Goal: Task Accomplishment & Management: Use online tool/utility

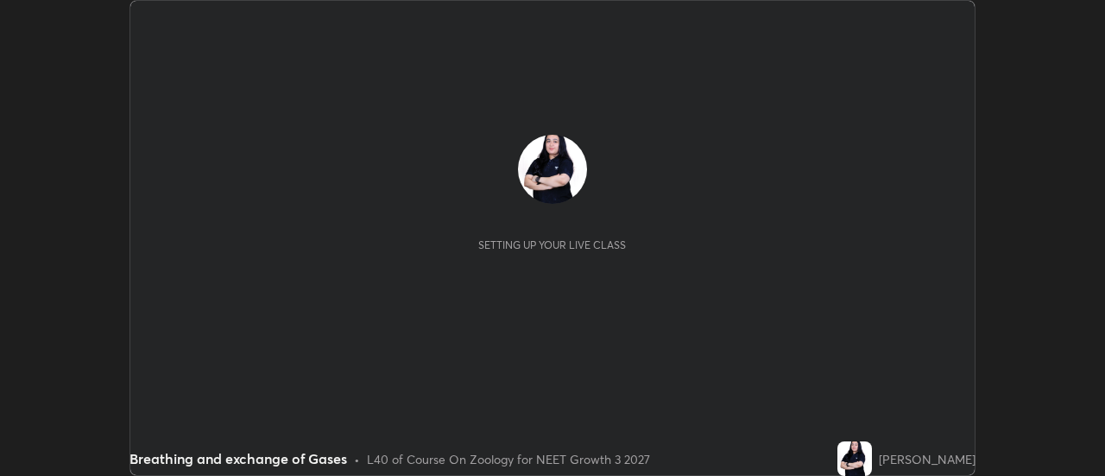
scroll to position [476, 1104]
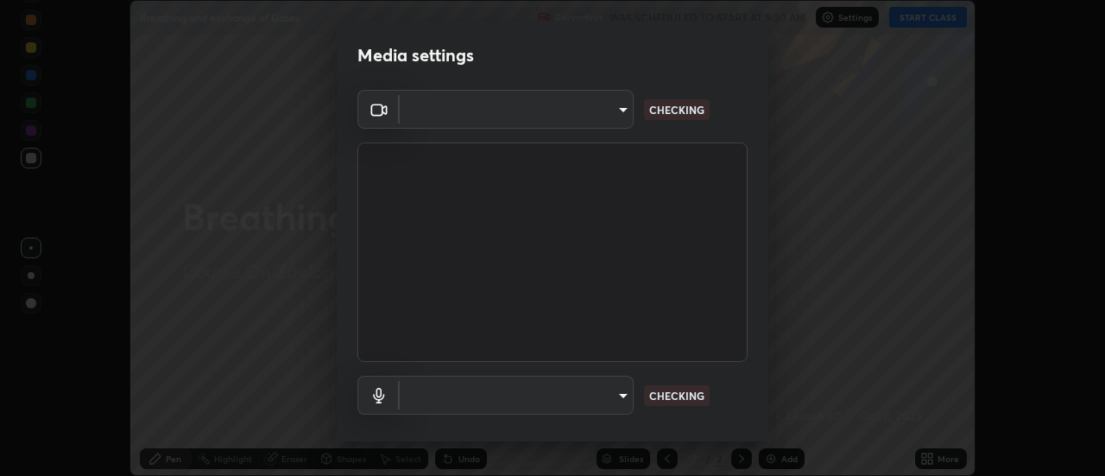
type input "3fb0db9b948ee014c865c74d3d253d8b81db7a3fe99a51a232c6435469281ce5"
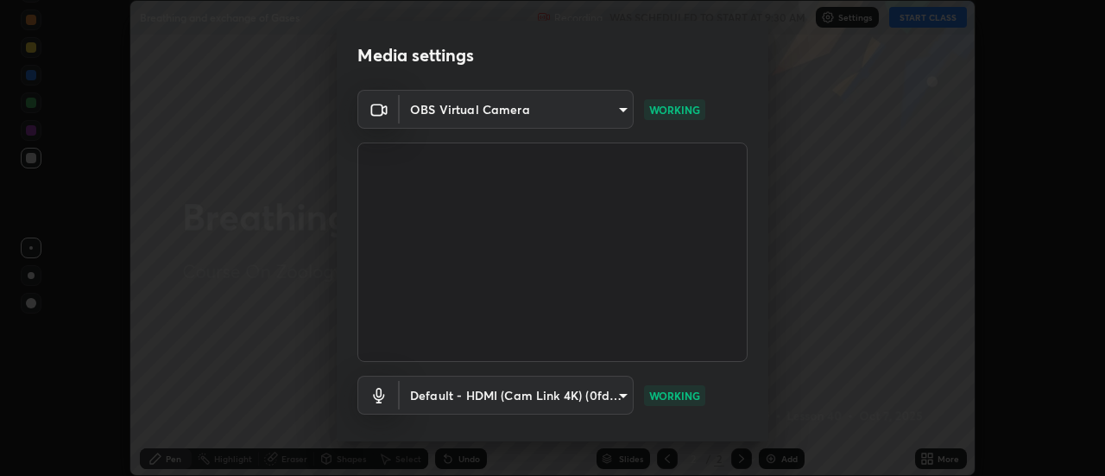
click at [621, 392] on body "Erase all Breathing and exchange of Gases Recording WAS SCHEDULED TO START AT 9…" at bounding box center [552, 238] width 1105 height 476
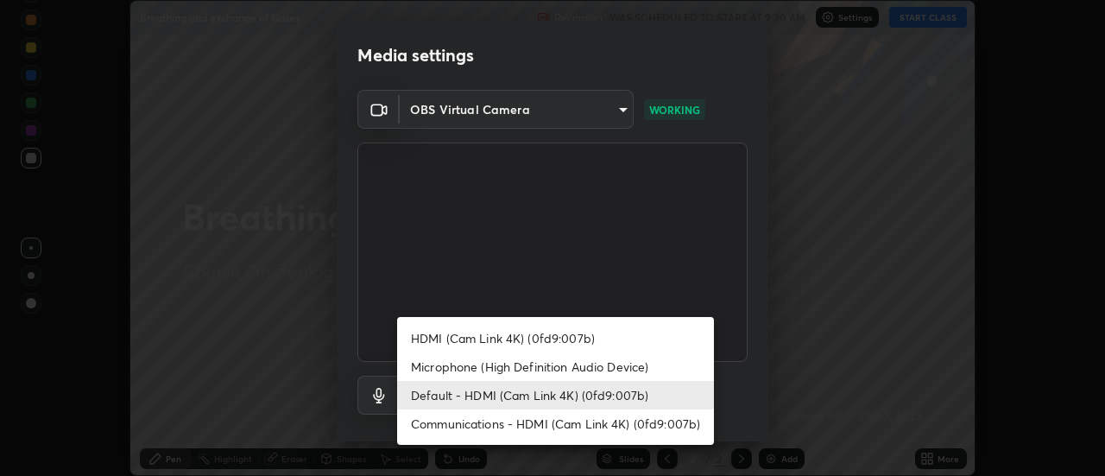
click at [541, 370] on li "Microphone (High Definition Audio Device)" at bounding box center [555, 366] width 317 height 28
type input "f3604cd5161b48aab7881b97f2e7e6a29828c21ac58aee31058a017e89eaad76"
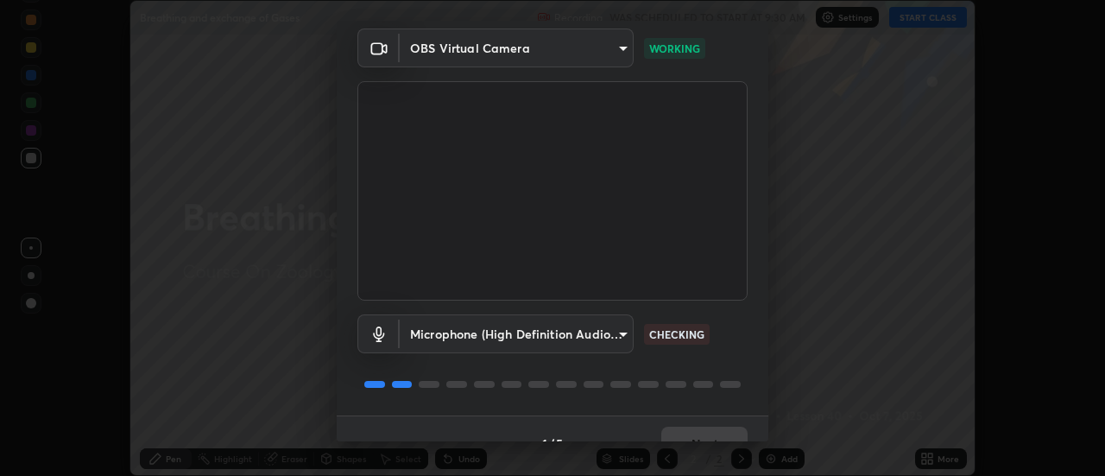
scroll to position [91, 0]
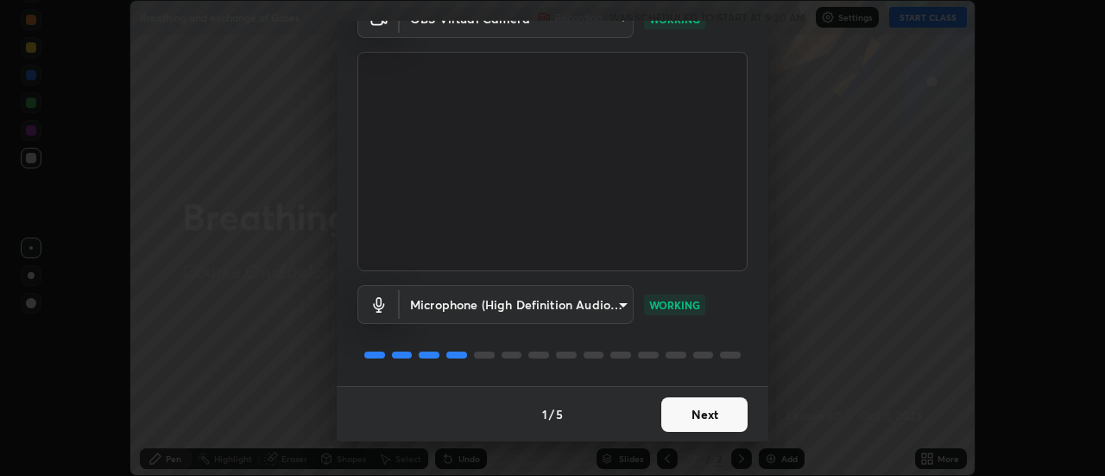
click at [734, 404] on button "Next" at bounding box center [704, 414] width 86 height 35
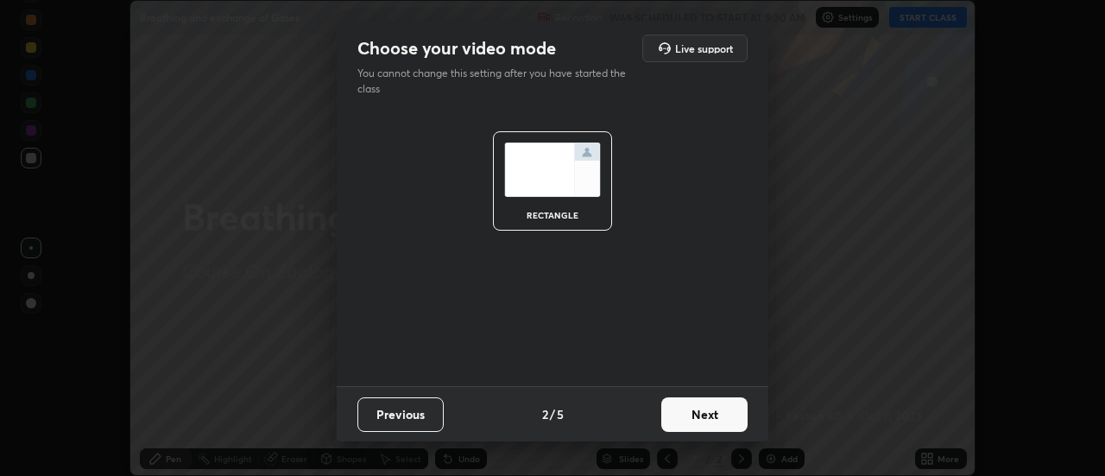
scroll to position [0, 0]
click at [733, 405] on button "Next" at bounding box center [704, 414] width 86 height 35
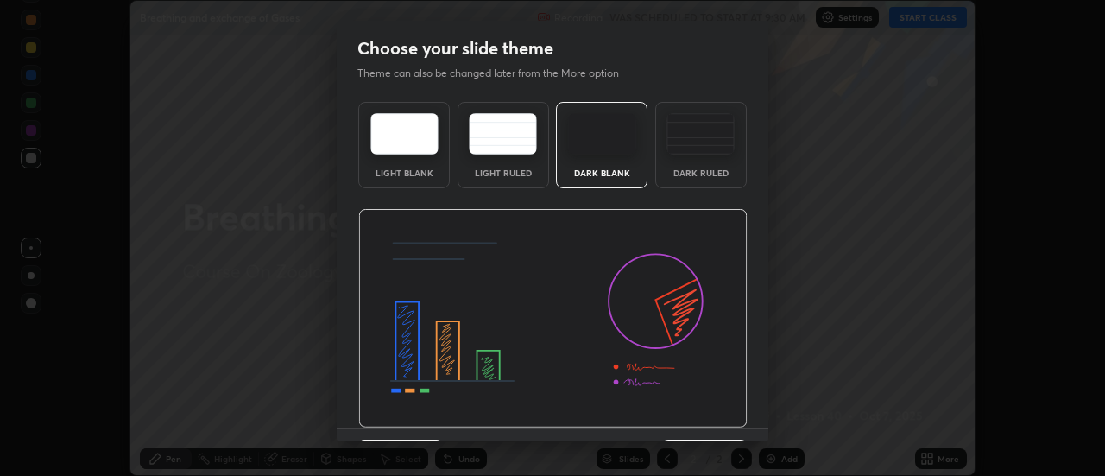
scroll to position [42, 0]
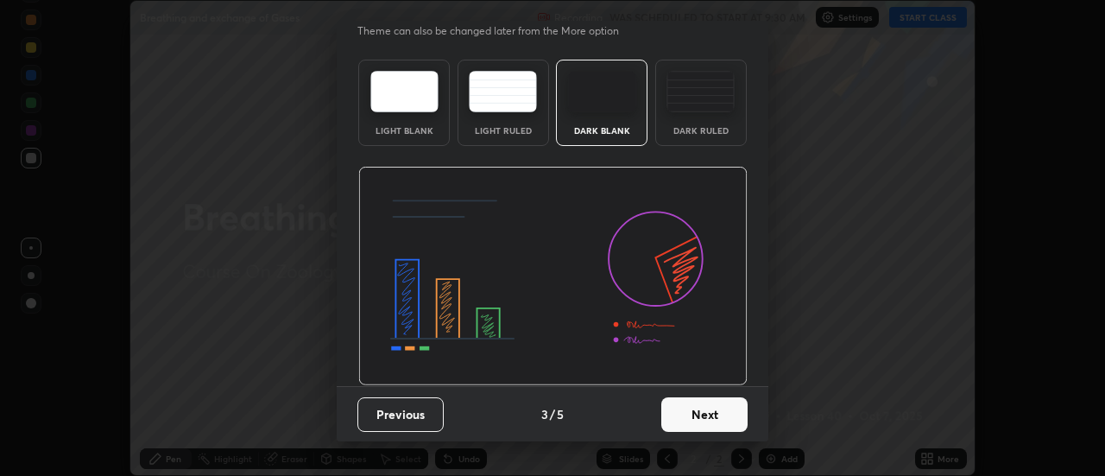
click at [723, 410] on button "Next" at bounding box center [704, 414] width 86 height 35
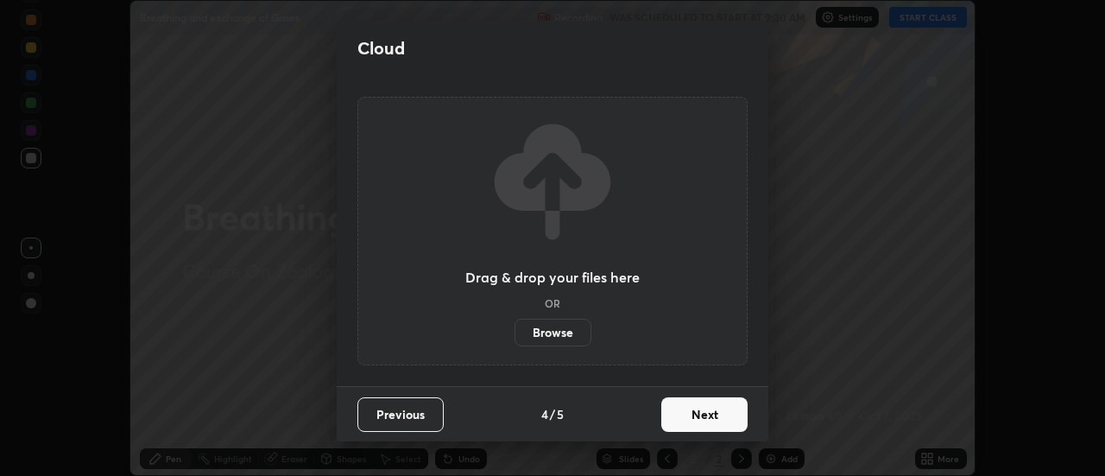
scroll to position [0, 0]
click at [725, 409] on button "Next" at bounding box center [704, 414] width 86 height 35
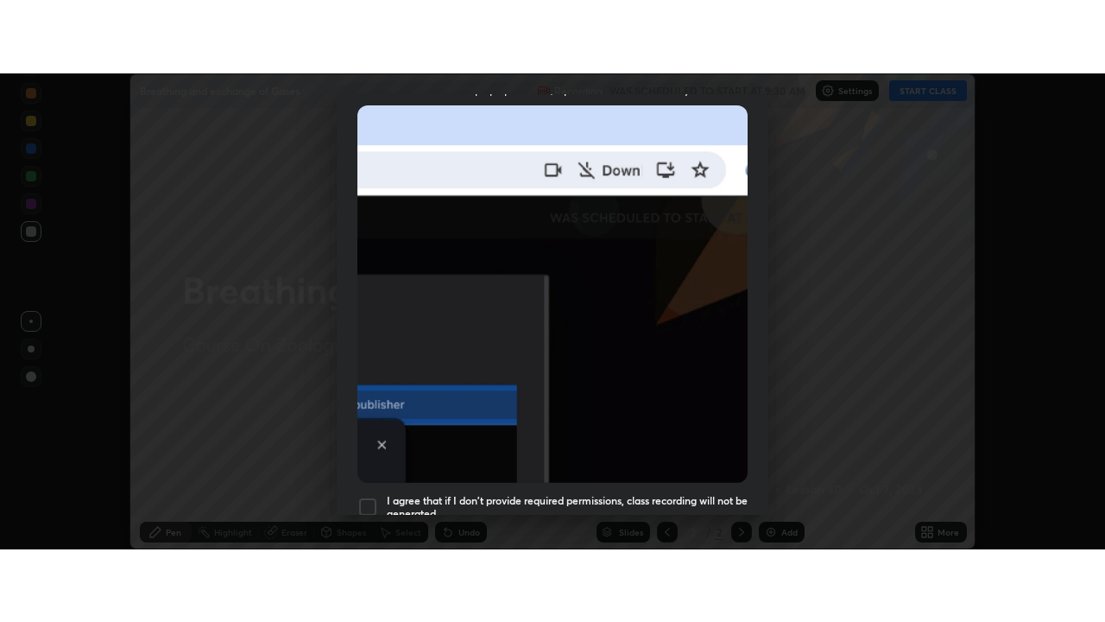
scroll to position [443, 0]
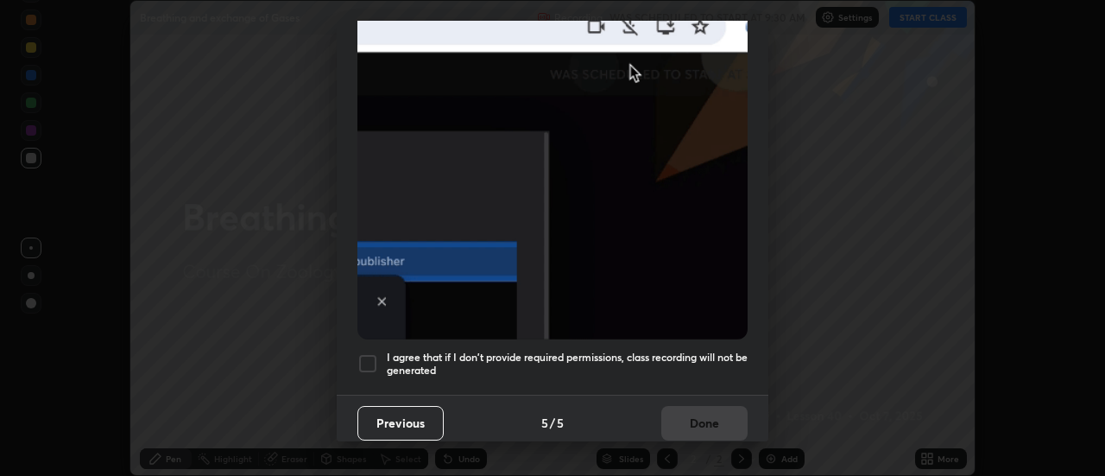
click at [374, 354] on div at bounding box center [367, 363] width 21 height 21
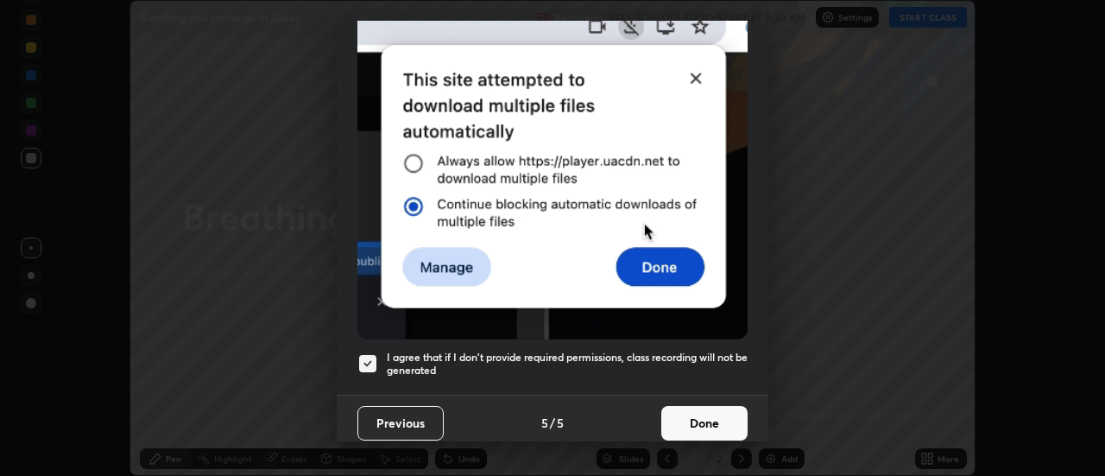
click at [709, 407] on button "Done" at bounding box center [704, 423] width 86 height 35
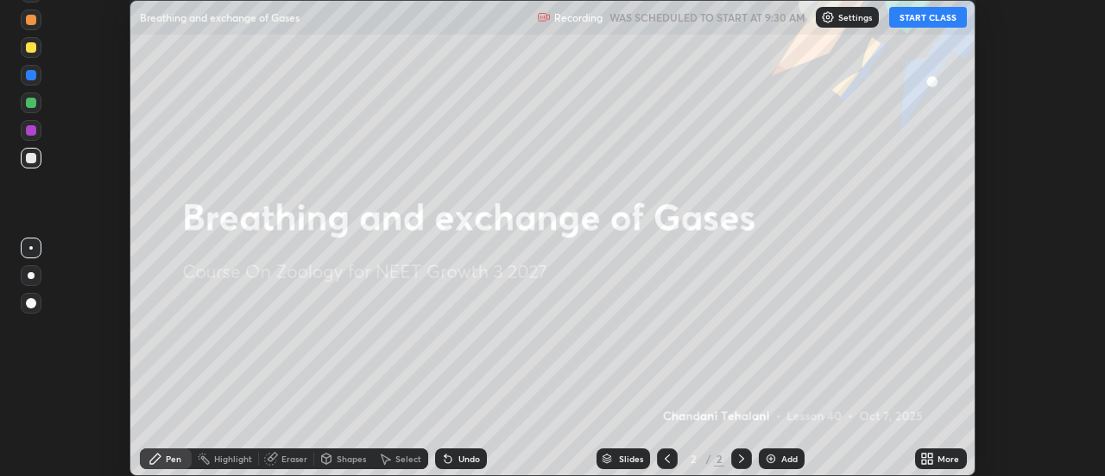
click at [939, 16] on button "START CLASS" at bounding box center [928, 17] width 78 height 21
click at [934, 458] on icon at bounding box center [927, 459] width 14 height 14
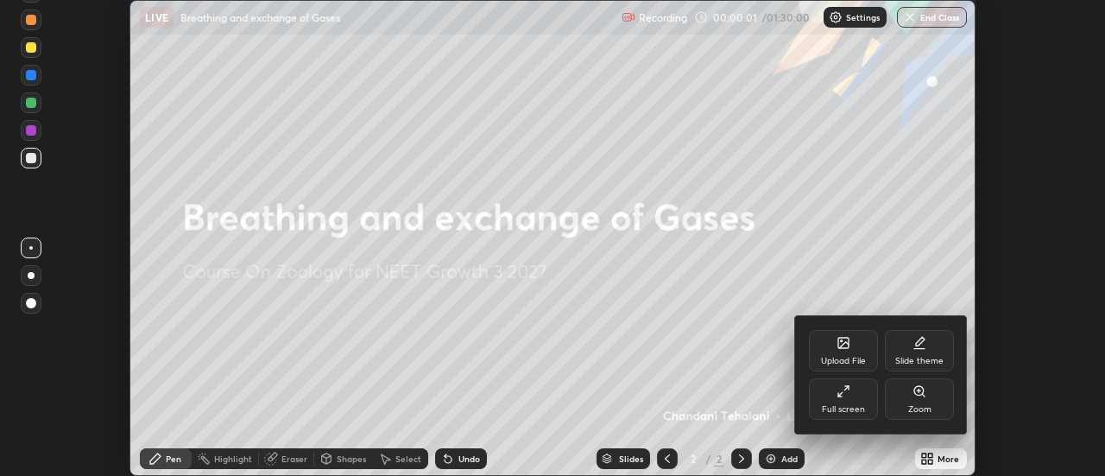
click at [915, 354] on div "Slide theme" at bounding box center [919, 350] width 69 height 41
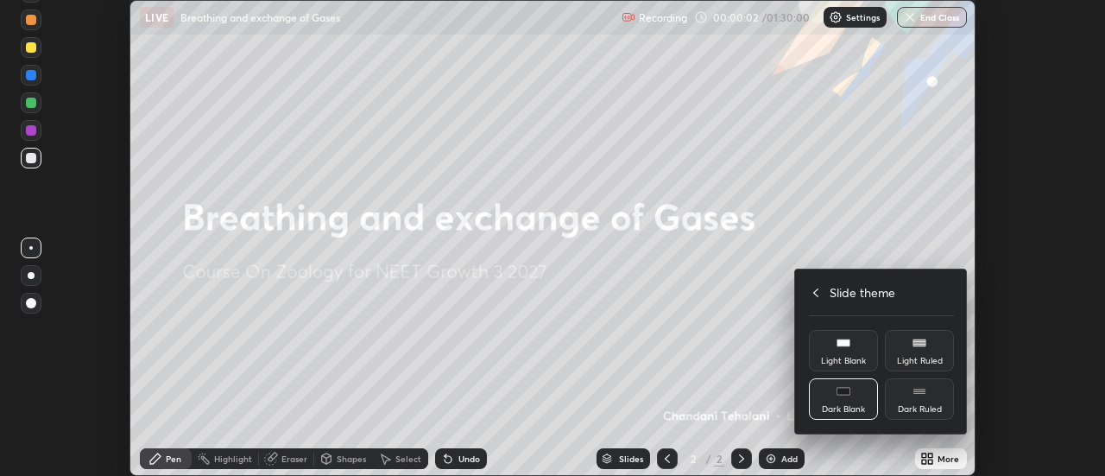
click at [925, 401] on div "Dark Ruled" at bounding box center [919, 398] width 69 height 41
click at [816, 290] on icon at bounding box center [815, 292] width 5 height 9
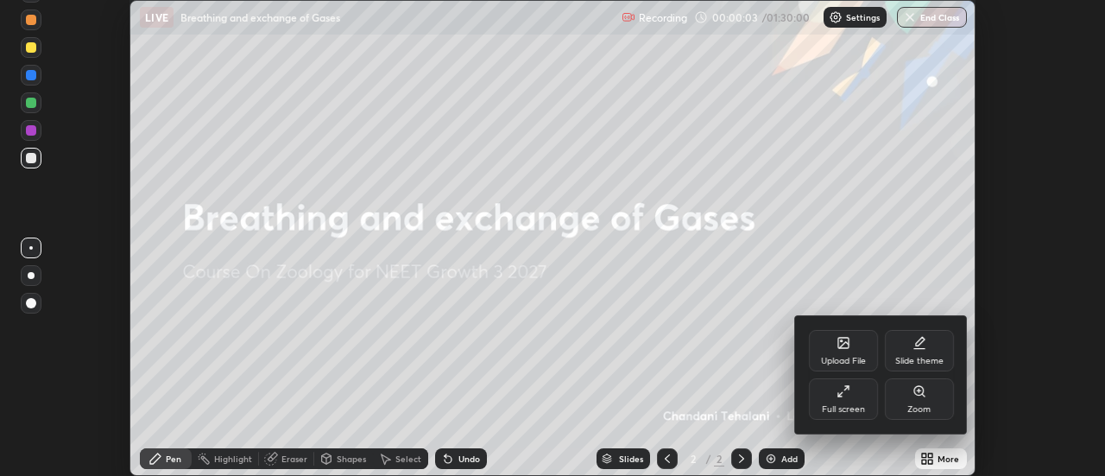
click at [842, 405] on div "Full screen" at bounding box center [843, 409] width 43 height 9
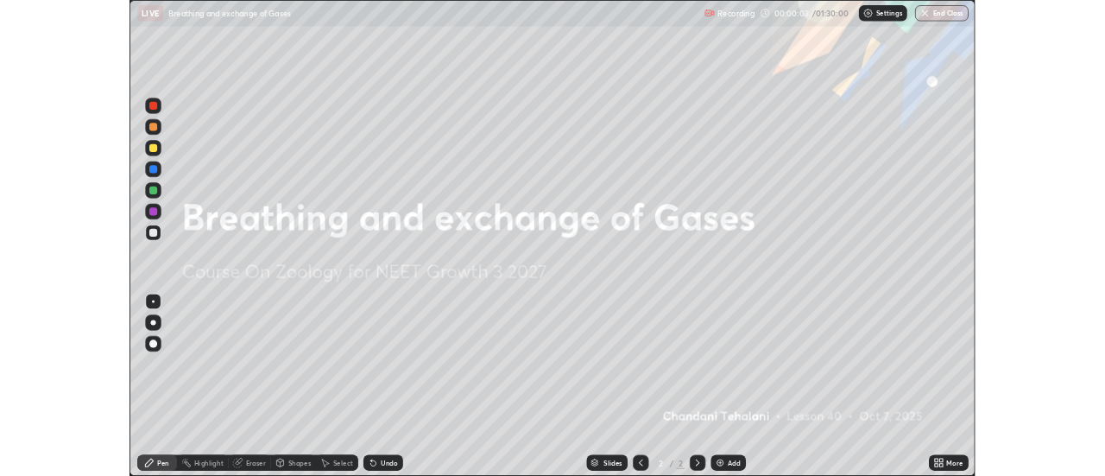
scroll to position [622, 1105]
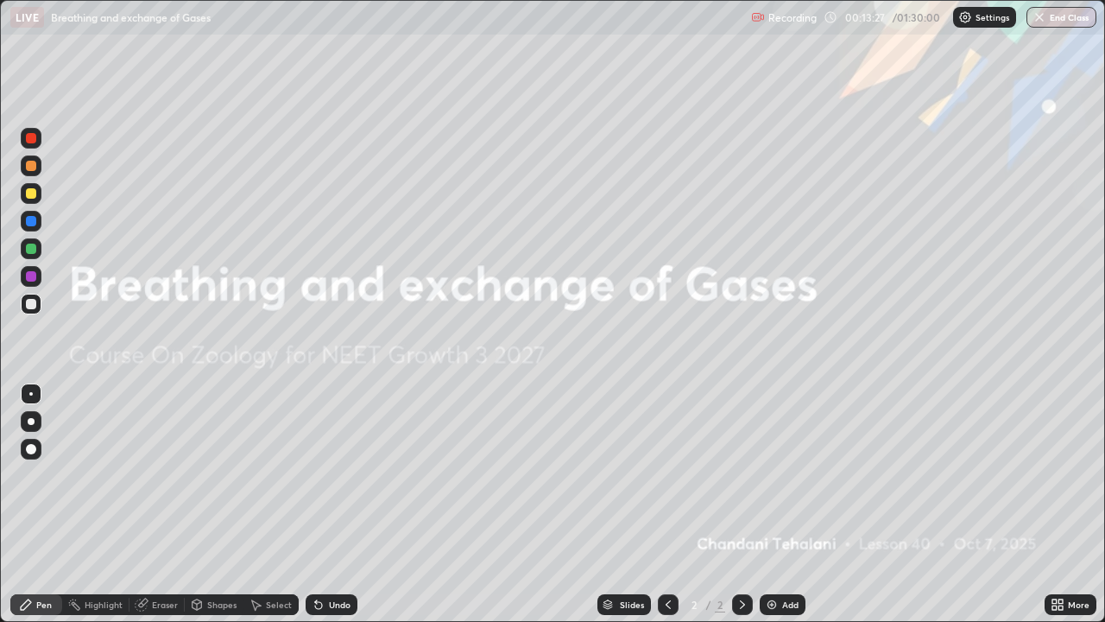
click at [767, 475] on img at bounding box center [772, 604] width 14 height 14
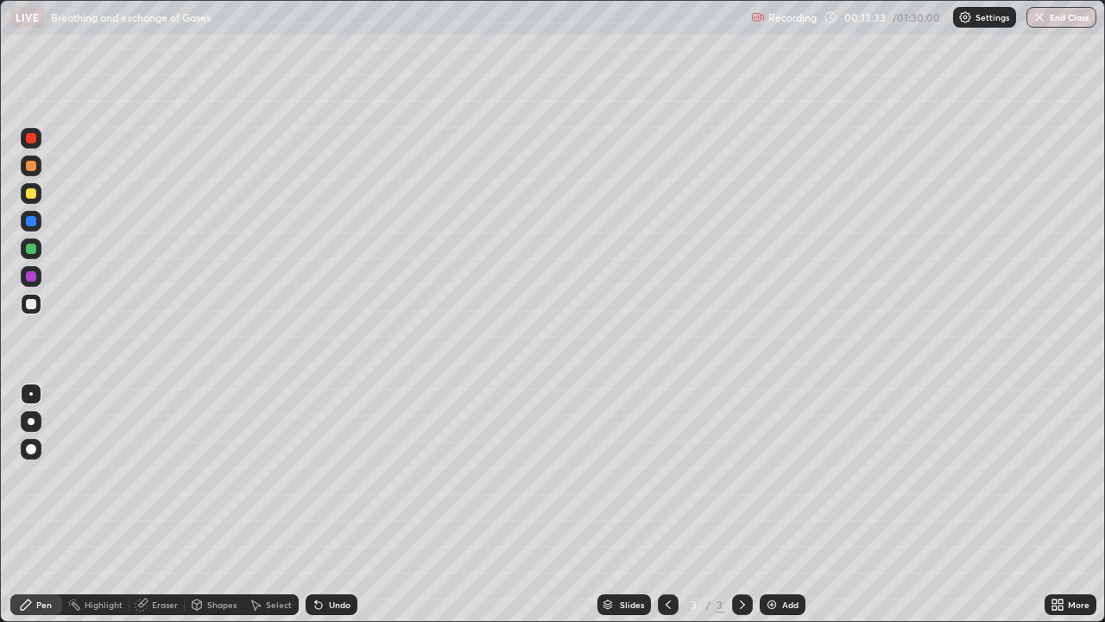
click at [332, 475] on div "Undo" at bounding box center [340, 604] width 22 height 9
click at [27, 300] on div at bounding box center [31, 304] width 10 height 10
click at [35, 305] on div at bounding box center [31, 304] width 10 height 10
click at [340, 475] on div "Undo" at bounding box center [340, 604] width 22 height 9
click at [337, 475] on div "Undo" at bounding box center [340, 604] width 22 height 9
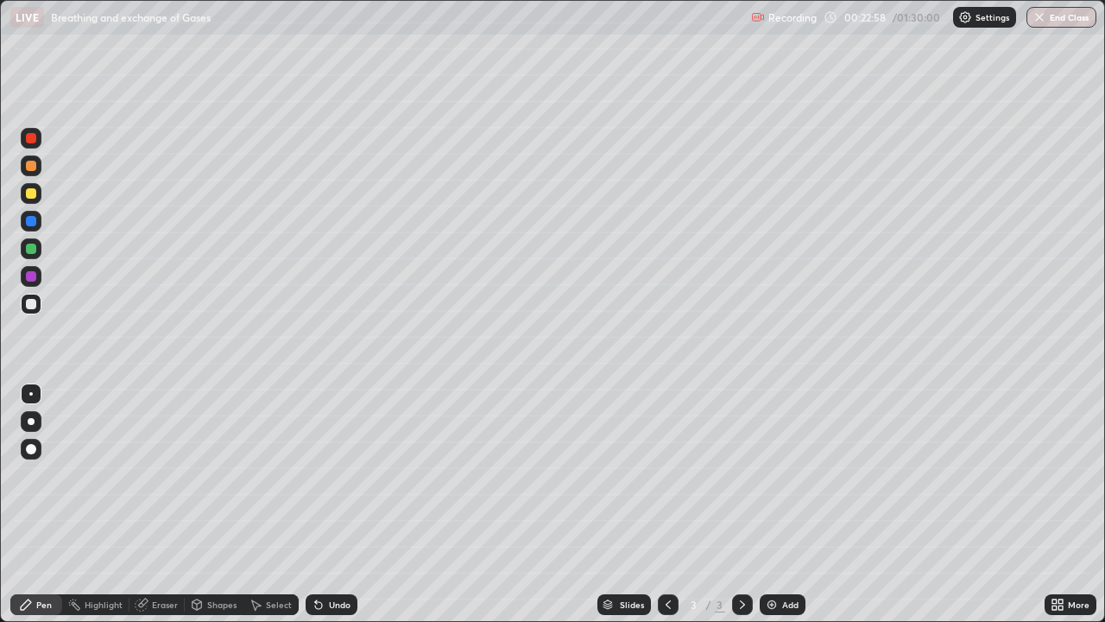
click at [35, 192] on div at bounding box center [31, 193] width 10 height 10
click at [29, 304] on div at bounding box center [31, 304] width 10 height 10
click at [769, 475] on img at bounding box center [772, 604] width 14 height 14
click at [666, 475] on icon at bounding box center [668, 604] width 5 height 9
click at [776, 475] on img at bounding box center [772, 604] width 14 height 14
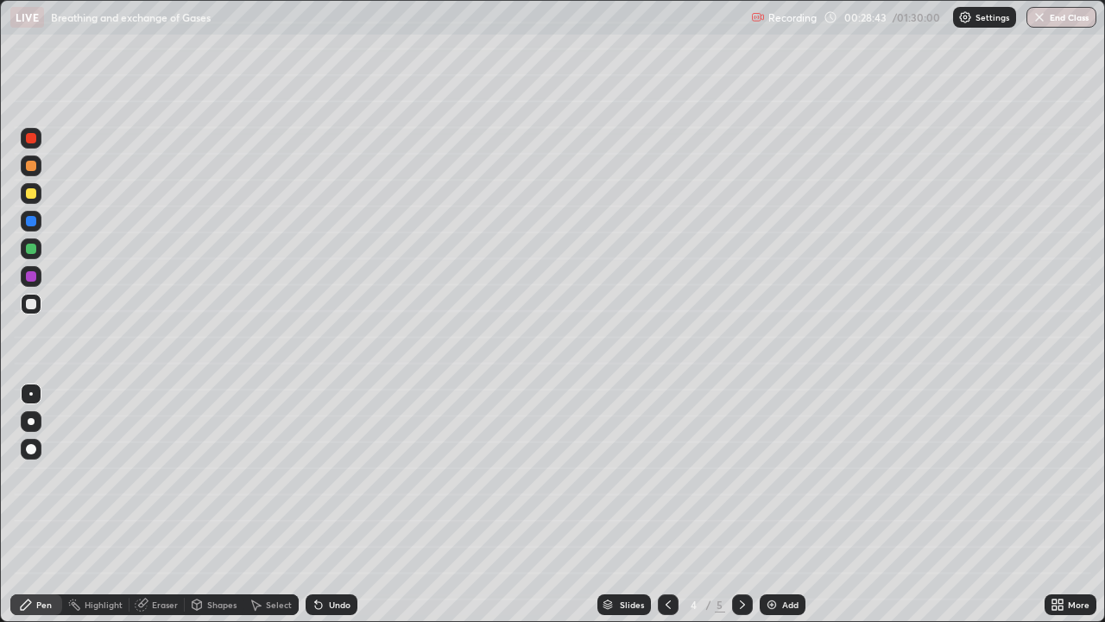
click at [40, 192] on div at bounding box center [31, 193] width 21 height 21
click at [330, 475] on div "Undo" at bounding box center [332, 604] width 52 height 21
click at [316, 475] on icon at bounding box center [318, 605] width 7 height 7
click at [29, 307] on div at bounding box center [31, 304] width 10 height 10
click at [30, 302] on div at bounding box center [31, 304] width 10 height 10
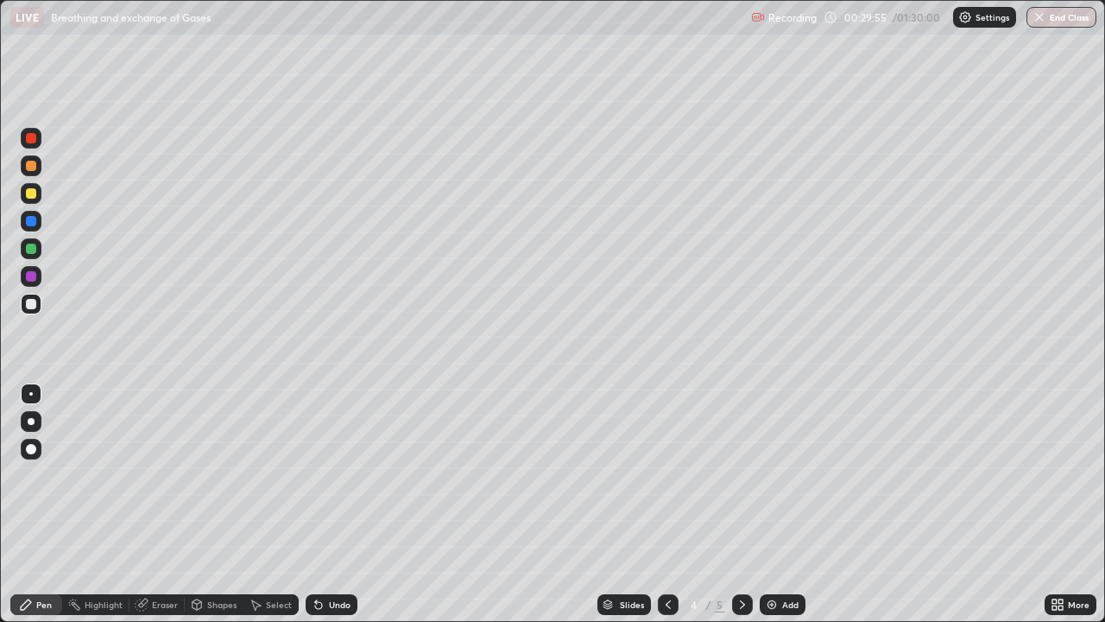
click at [17, 458] on div at bounding box center [31, 449] width 28 height 28
click at [31, 421] on div at bounding box center [31, 421] width 7 height 7
click at [35, 136] on div at bounding box center [31, 138] width 10 height 10
click at [39, 161] on div at bounding box center [31, 165] width 21 height 21
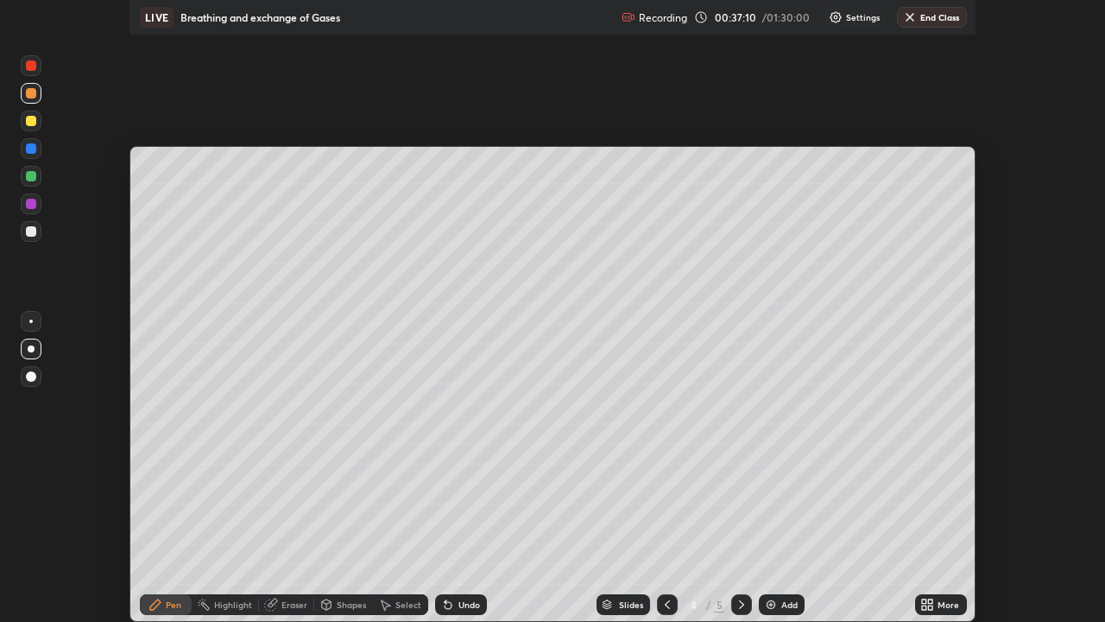
scroll to position [85858, 85229]
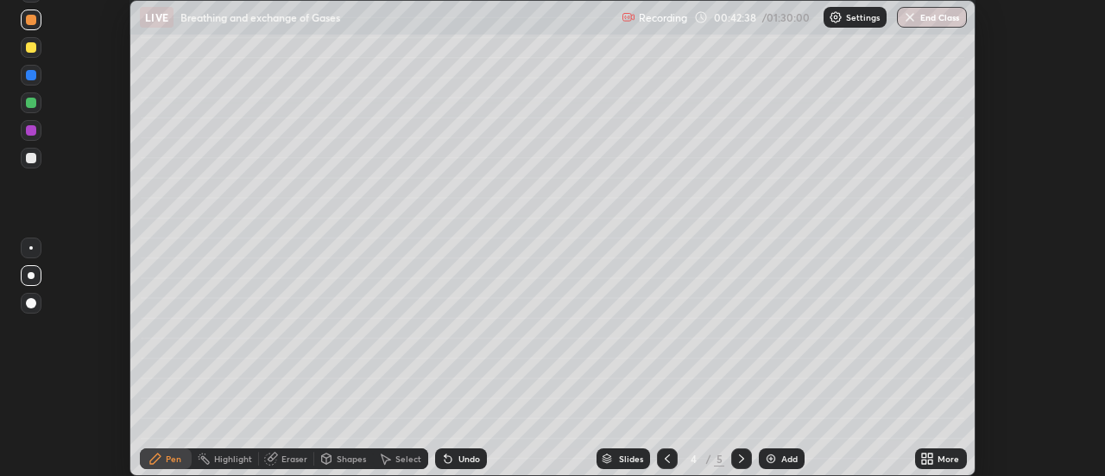
click at [929, 459] on icon at bounding box center [931, 461] width 4 height 4
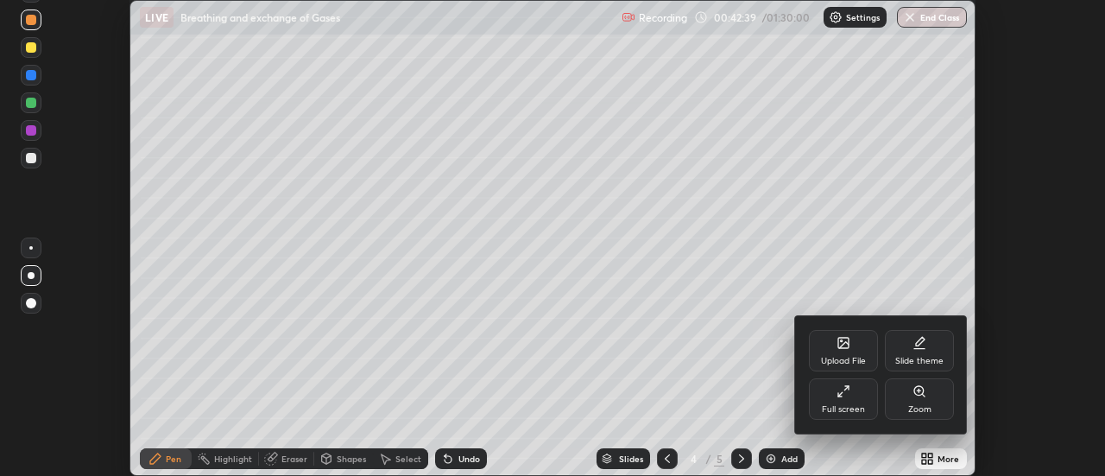
click at [921, 352] on div "Slide theme" at bounding box center [919, 350] width 69 height 41
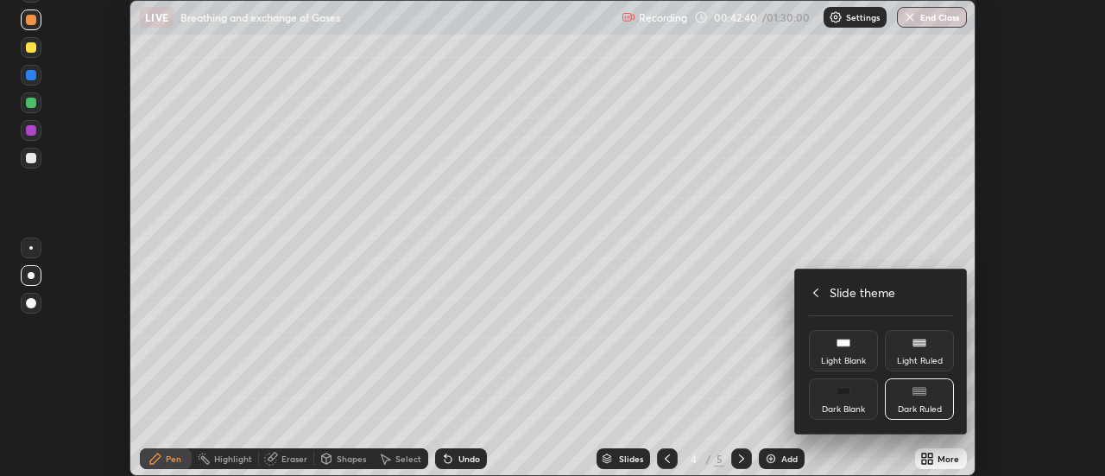
click at [920, 406] on div "Dark Ruled" at bounding box center [920, 409] width 44 height 9
click at [818, 290] on icon at bounding box center [816, 293] width 14 height 14
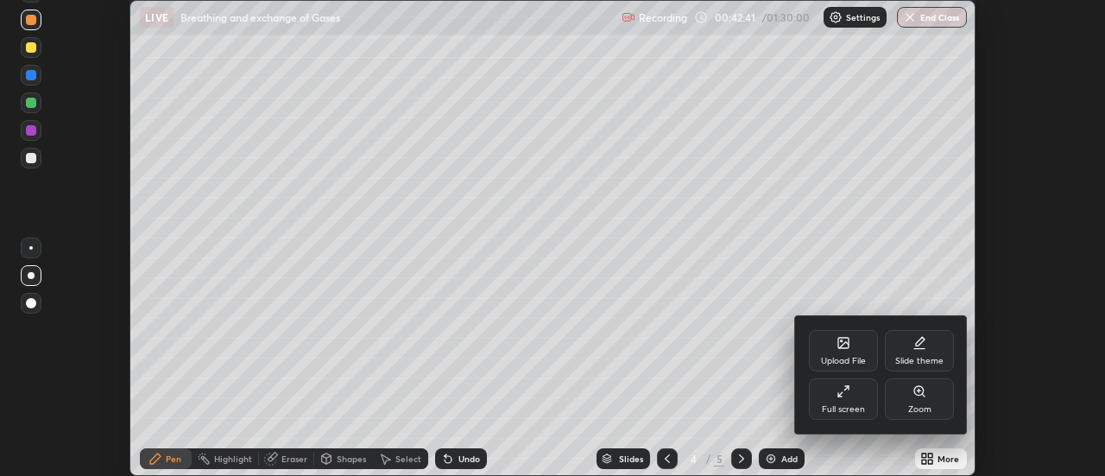
click at [836, 402] on div "Full screen" at bounding box center [843, 398] width 69 height 41
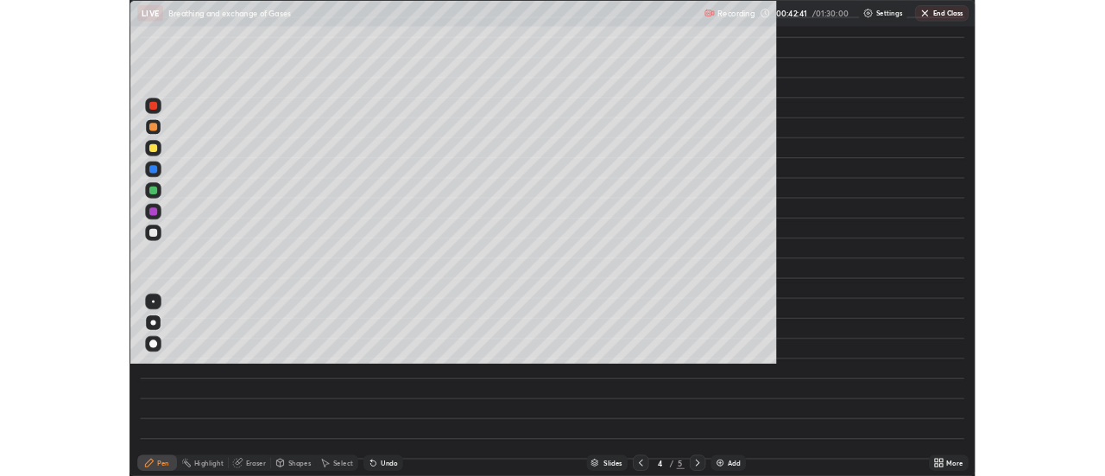
scroll to position [622, 1105]
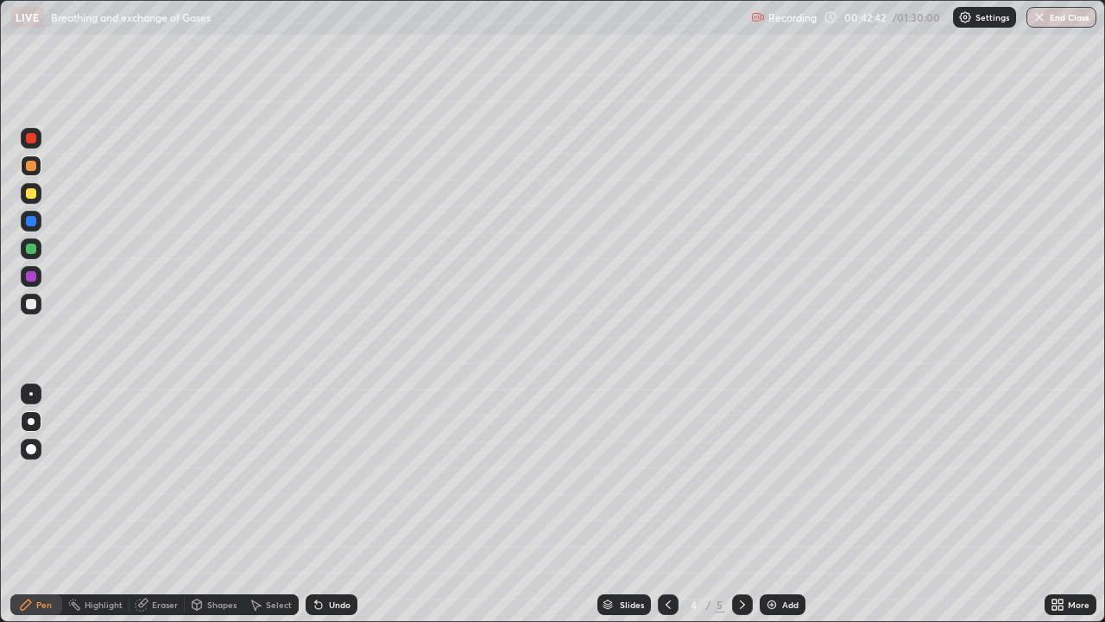
click at [774, 475] on img at bounding box center [772, 604] width 14 height 14
click at [33, 194] on div at bounding box center [31, 193] width 10 height 10
click at [26, 300] on div at bounding box center [31, 304] width 21 height 21
click at [34, 163] on div at bounding box center [31, 166] width 10 height 10
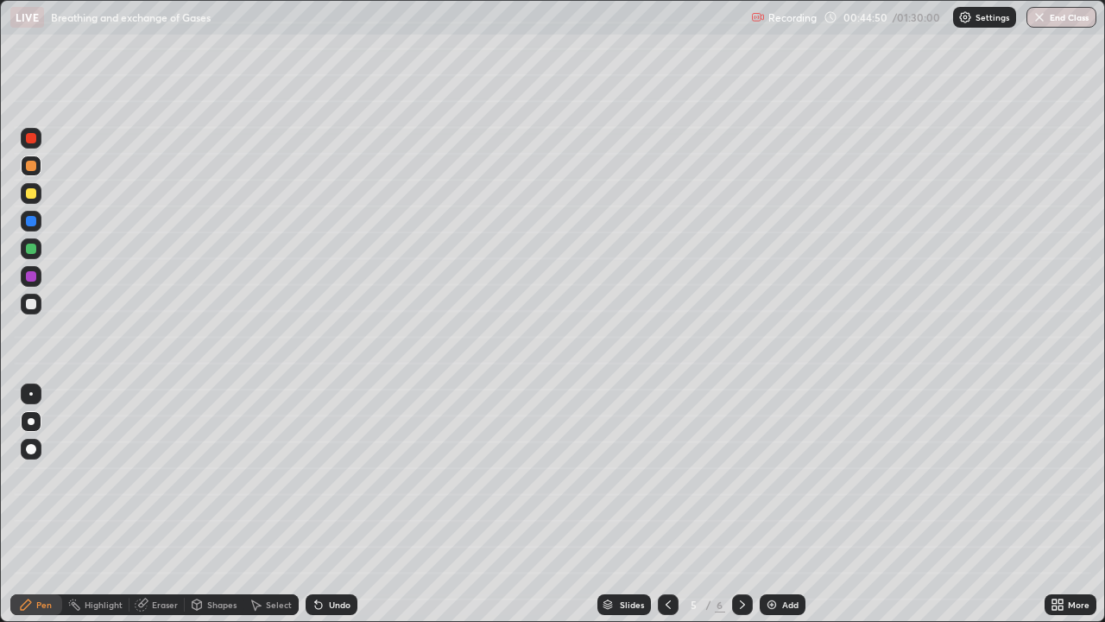
click at [34, 163] on div at bounding box center [31, 166] width 10 height 10
click at [28, 304] on div at bounding box center [31, 304] width 10 height 10
click at [33, 189] on div at bounding box center [31, 193] width 10 height 10
click at [41, 192] on div at bounding box center [31, 193] width 21 height 21
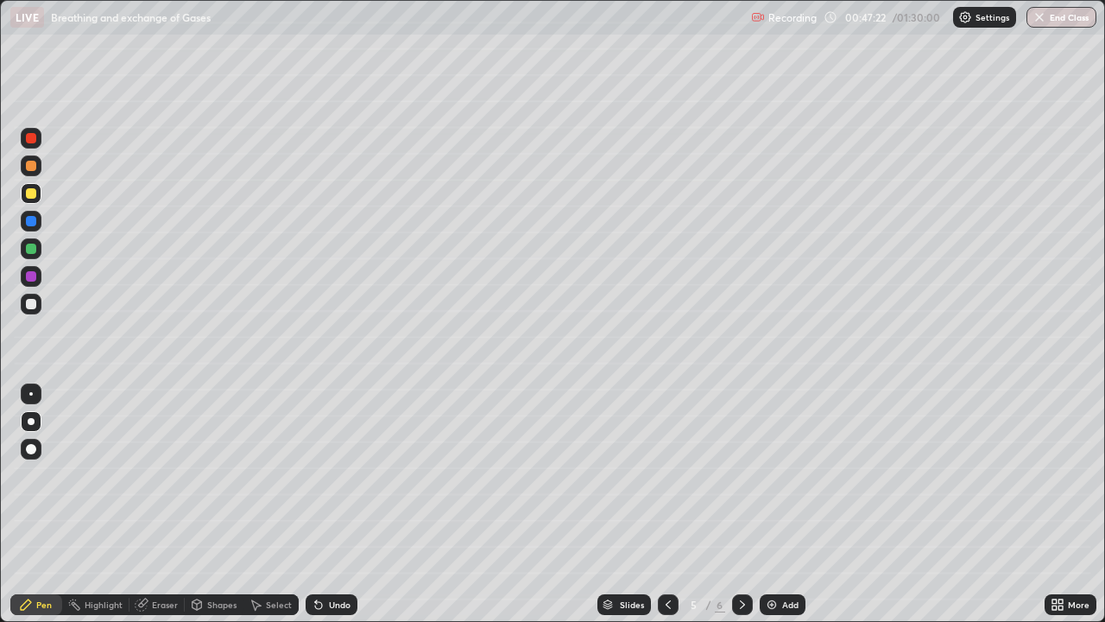
click at [316, 475] on icon at bounding box center [318, 605] width 7 height 7
click at [345, 475] on div "Undo" at bounding box center [340, 604] width 22 height 9
click at [738, 475] on div at bounding box center [742, 604] width 21 height 21
click at [28, 303] on div at bounding box center [31, 304] width 10 height 10
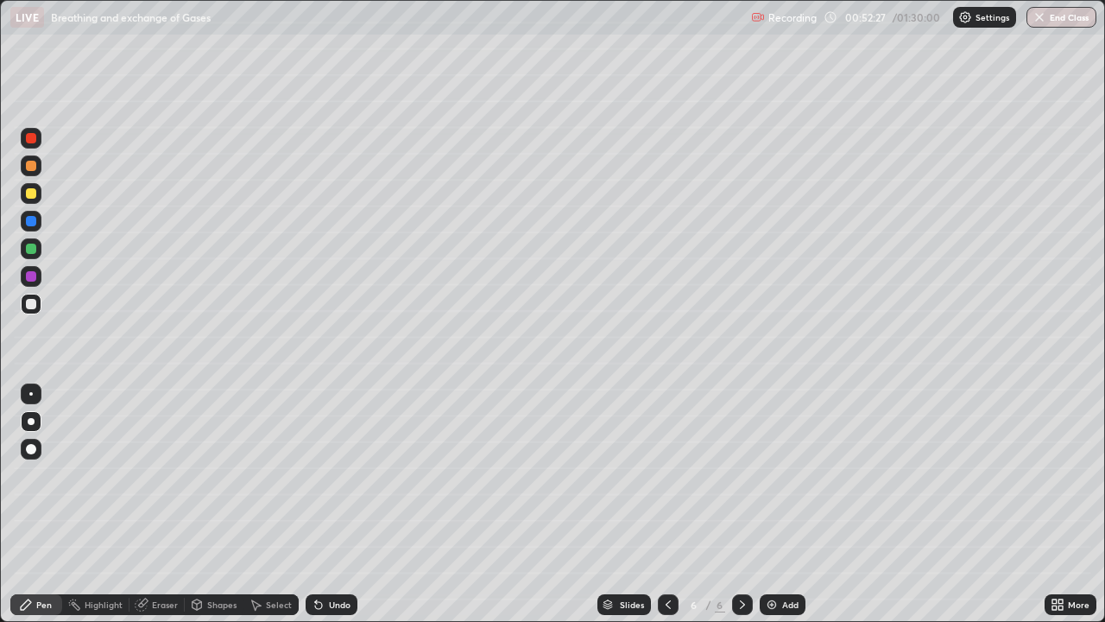
click at [28, 299] on div at bounding box center [31, 304] width 10 height 10
click at [35, 136] on div at bounding box center [31, 138] width 10 height 10
click at [24, 305] on div at bounding box center [31, 304] width 21 height 21
click at [31, 248] on div at bounding box center [31, 248] width 10 height 10
click at [32, 244] on div at bounding box center [31, 248] width 10 height 10
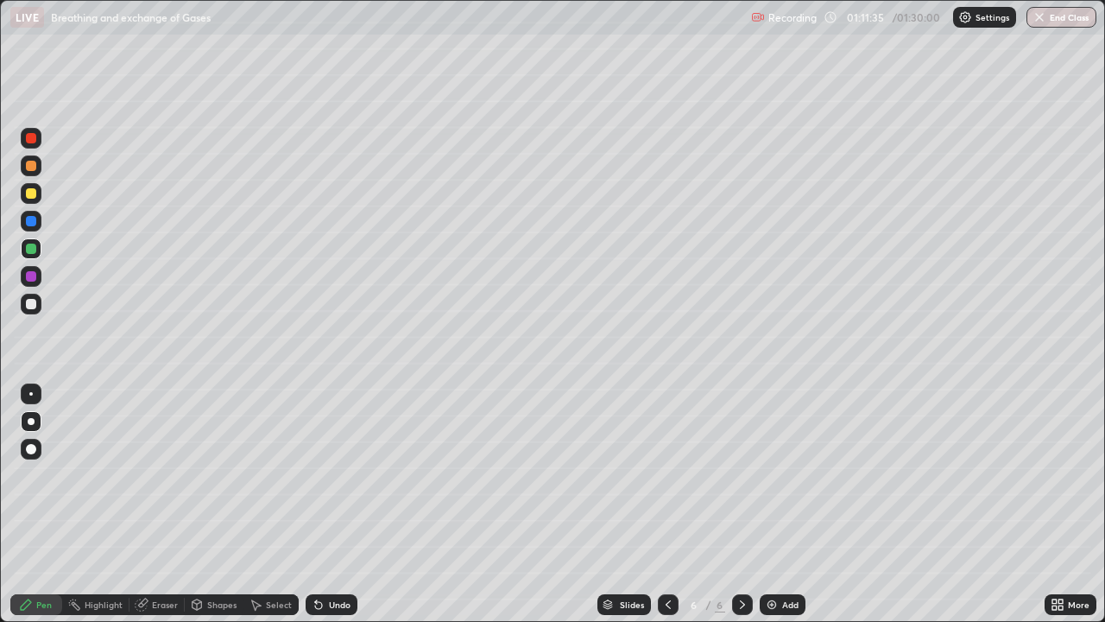
click at [1052, 16] on button "End Class" at bounding box center [1062, 17] width 70 height 21
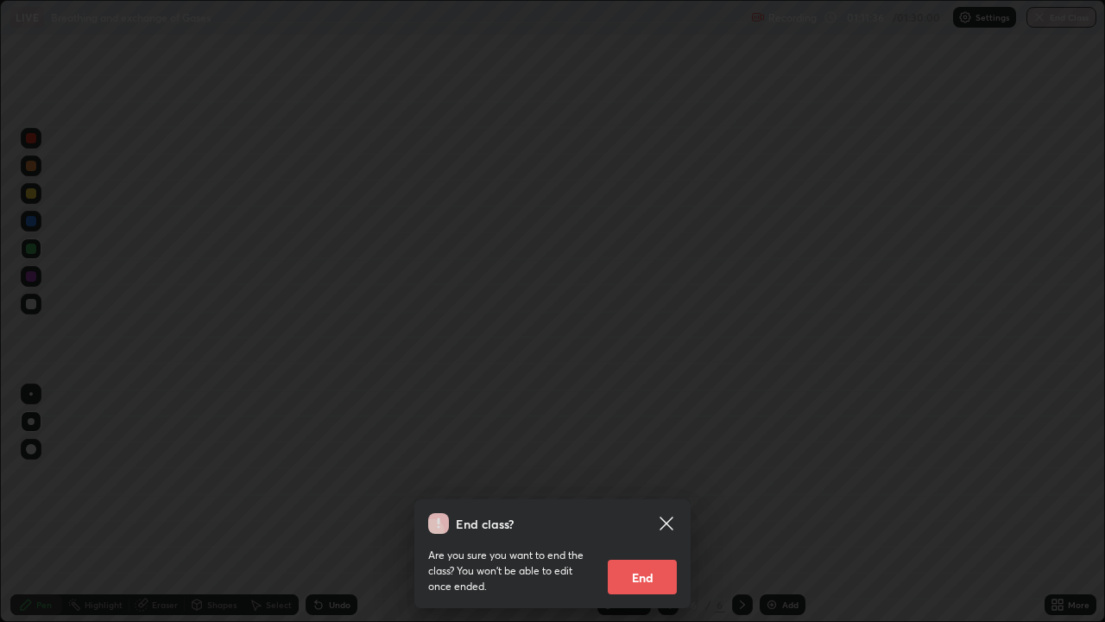
click at [663, 475] on button "End" at bounding box center [642, 576] width 69 height 35
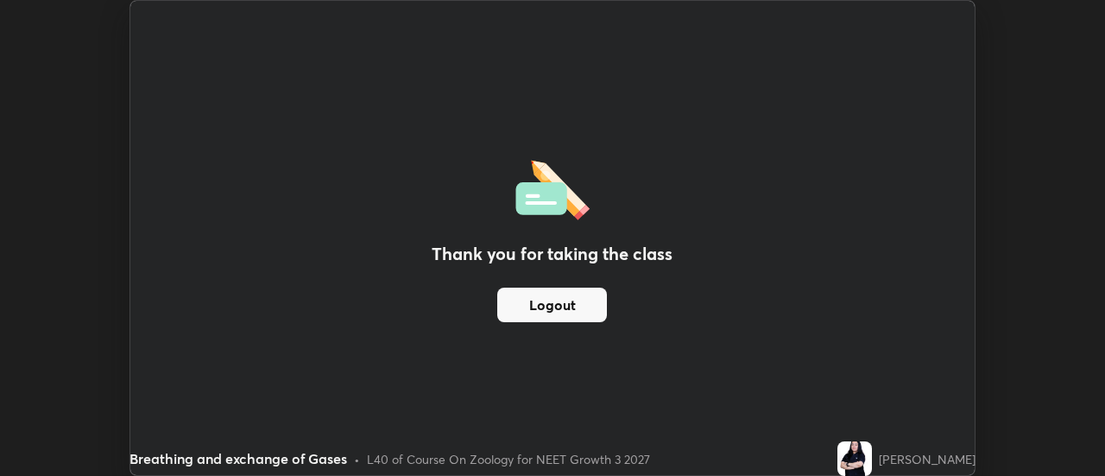
scroll to position [85858, 85229]
